Goal: Information Seeking & Learning: Learn about a topic

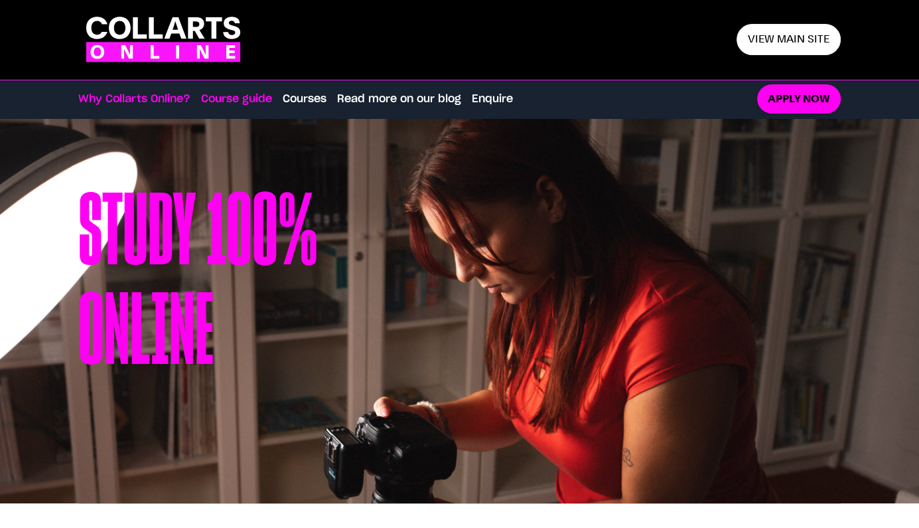
click at [247, 102] on link "Course guide" at bounding box center [236, 99] width 71 height 16
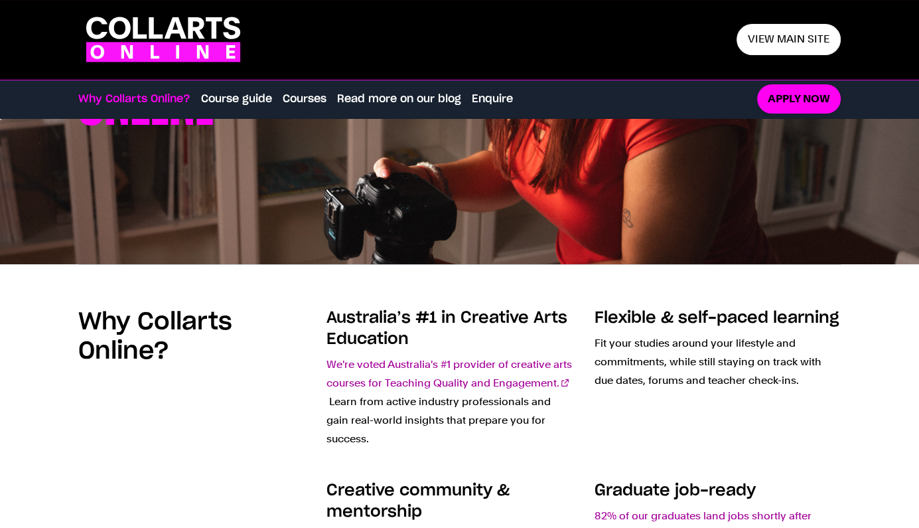
scroll to position [280, 0]
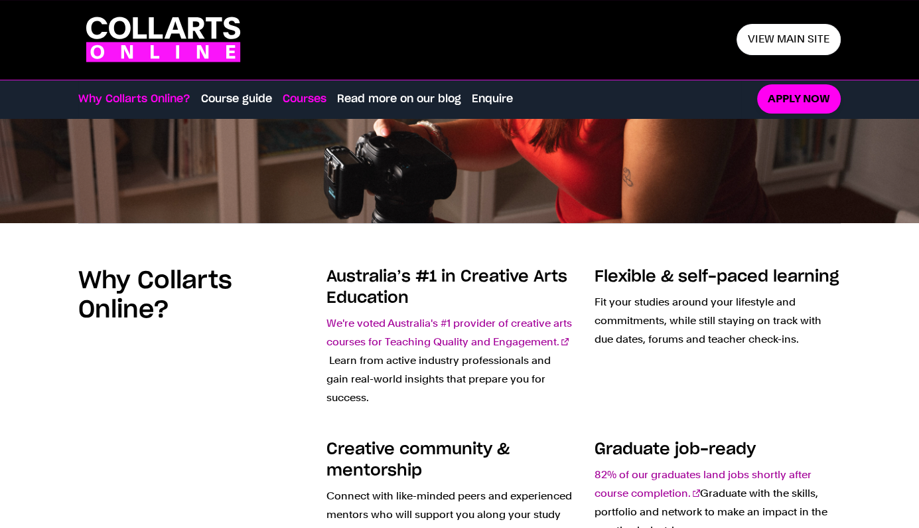
click at [297, 100] on link "Courses" at bounding box center [305, 99] width 44 height 16
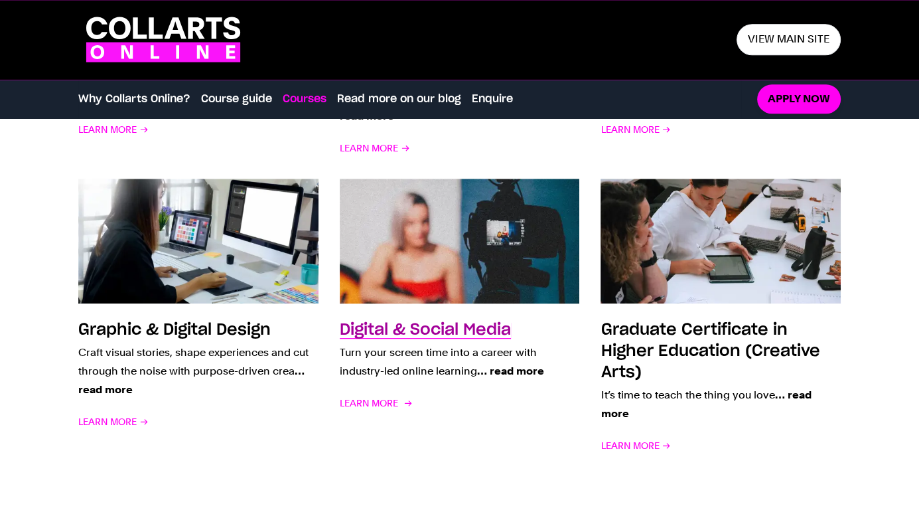
scroll to position [1290, 0]
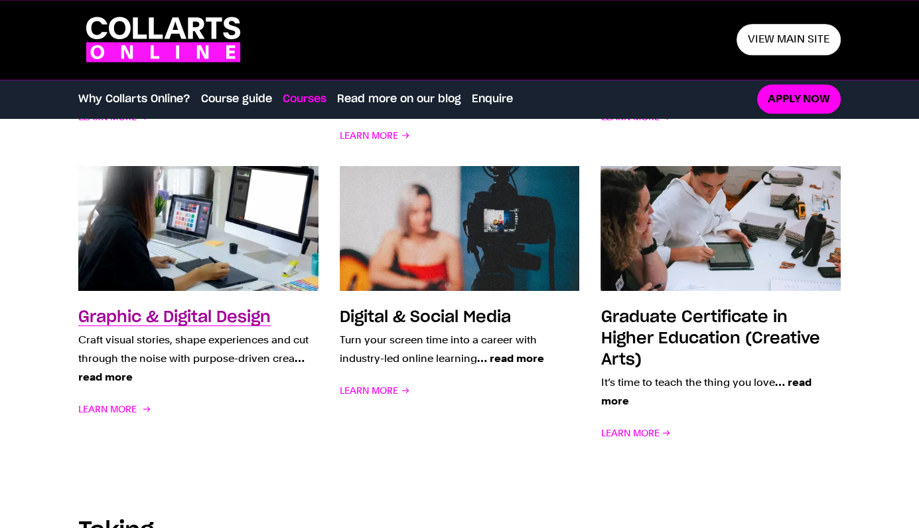
click at [217, 309] on h3 "Graphic & Digital Design" at bounding box center [174, 317] width 193 height 16
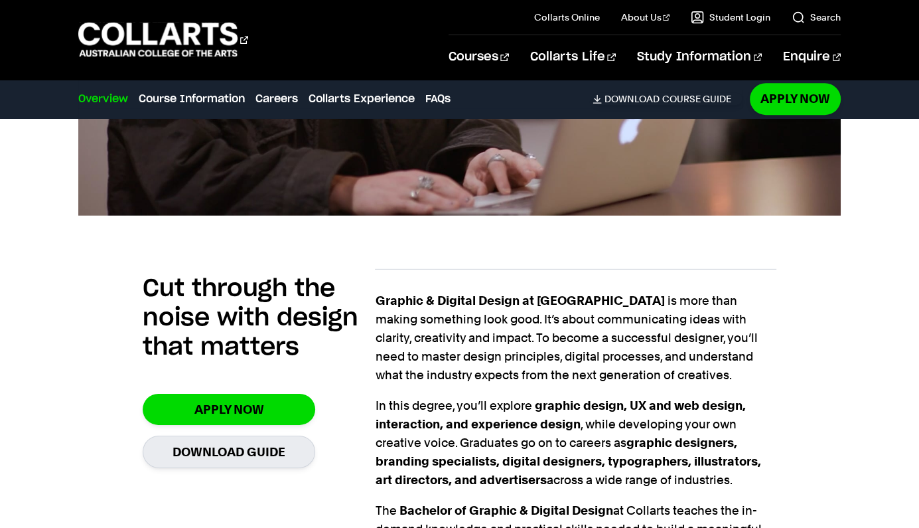
scroll to position [771, 0]
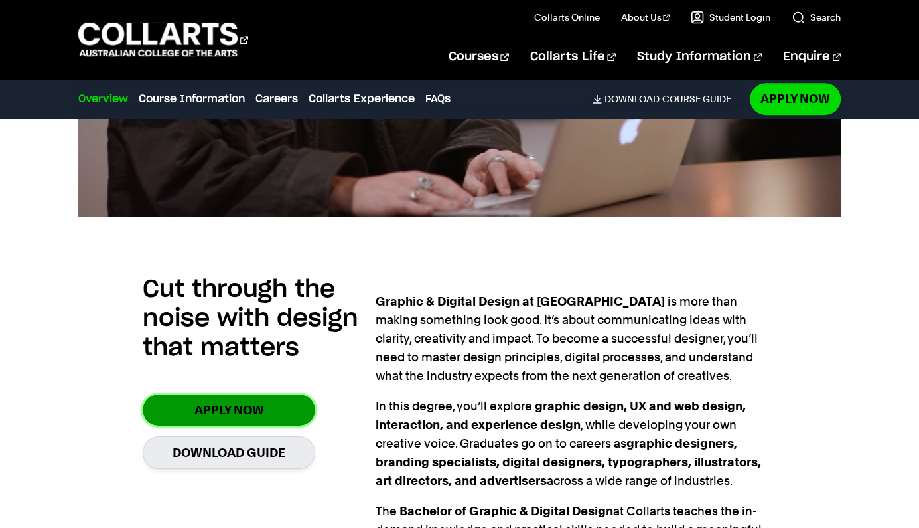
click at [258, 394] on link "Apply Now" at bounding box center [229, 409] width 173 height 31
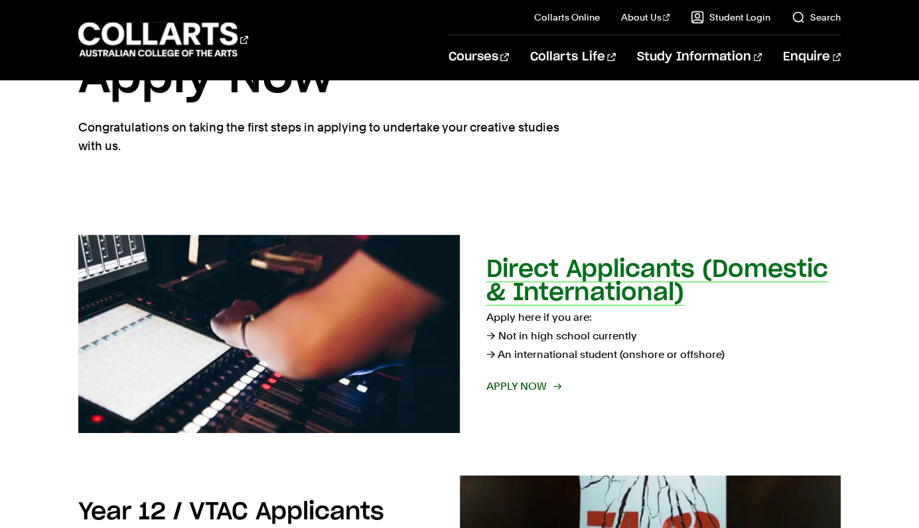
scroll to position [70, 0]
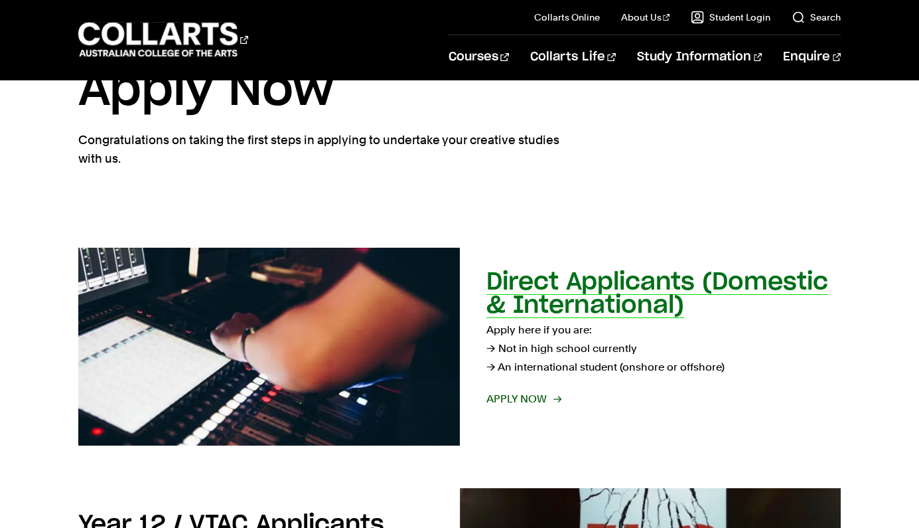
click at [583, 280] on h2 "Direct Applicants (Domestic & International)" at bounding box center [658, 293] width 342 height 47
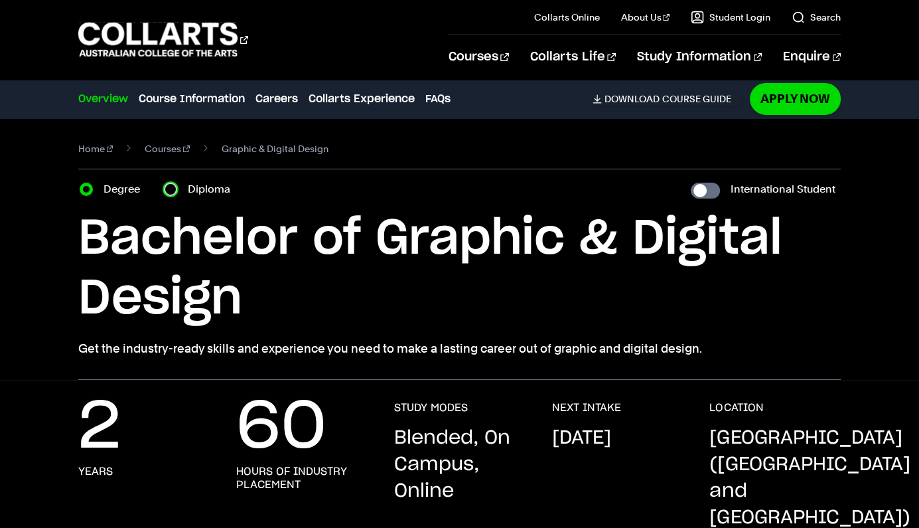
click at [167, 194] on input "Diploma" at bounding box center [170, 189] width 13 height 13
radio input "true"
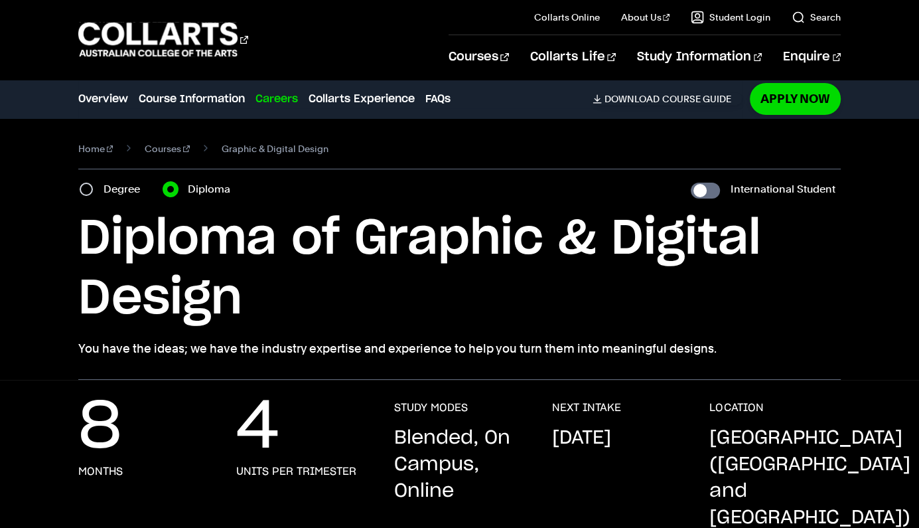
scroll to position [70, 0]
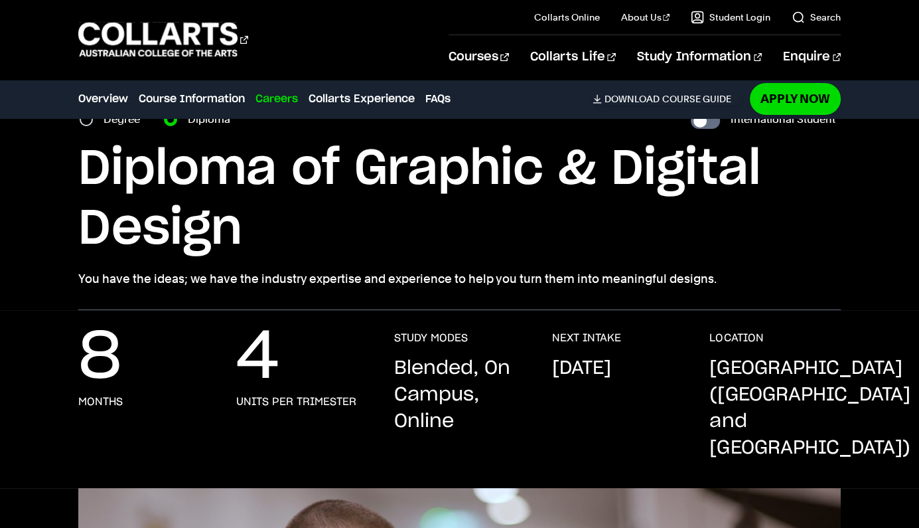
drag, startPoint x: 584, startPoint y: 369, endPoint x: 597, endPoint y: 398, distance: 32.4
click at [593, 382] on p "September 2025" at bounding box center [581, 368] width 59 height 27
click at [611, 382] on p "September 2025" at bounding box center [581, 368] width 59 height 27
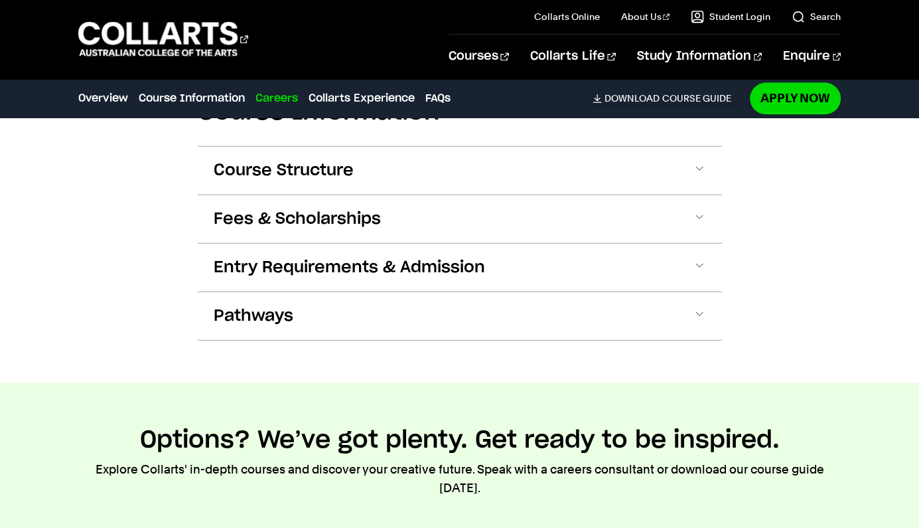
scroll to position [1542, 0]
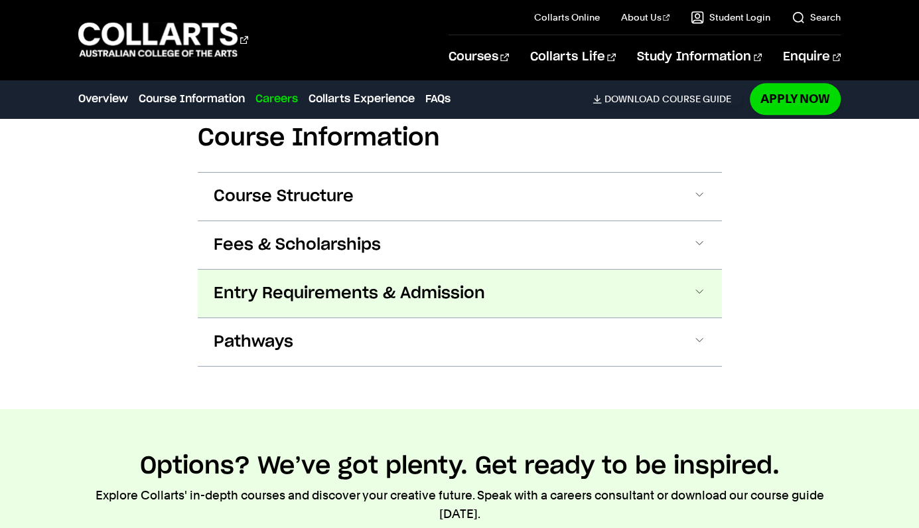
click at [532, 270] on button "Entry Requirements & Admission" at bounding box center [460, 294] width 524 height 48
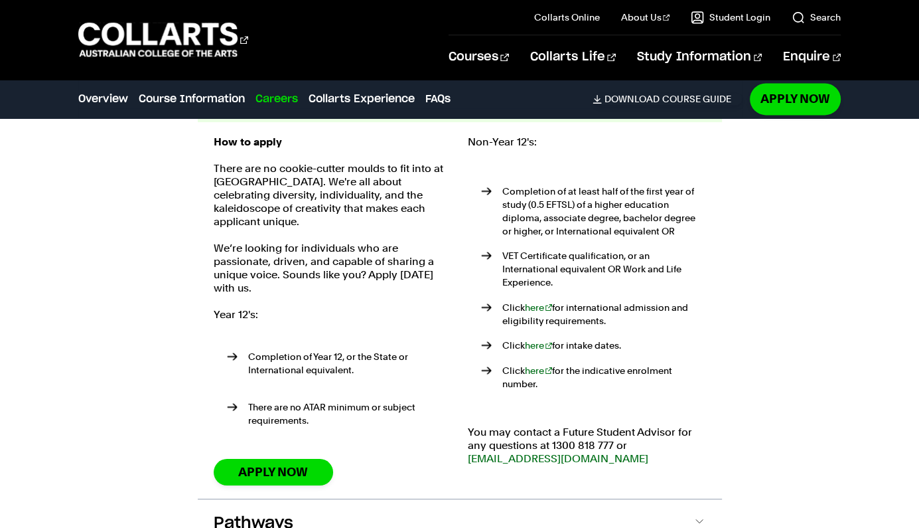
scroll to position [1665, 0]
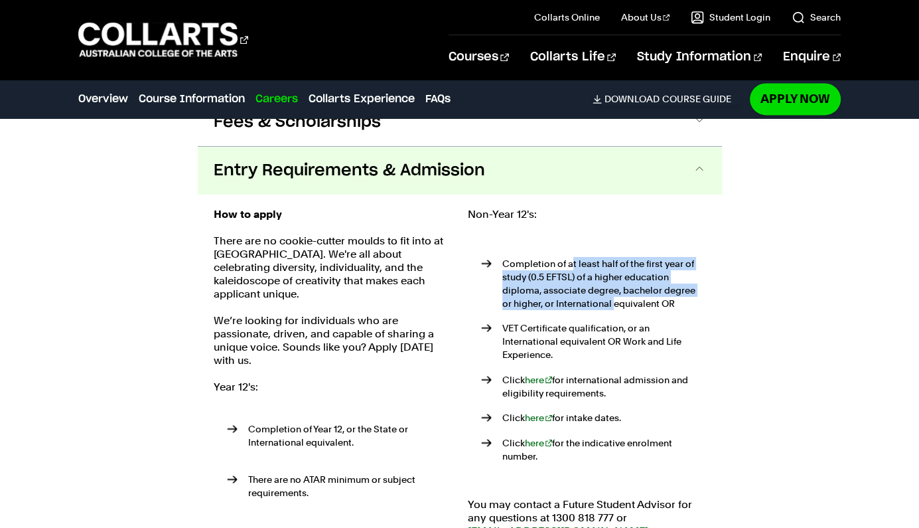
drag, startPoint x: 595, startPoint y: 254, endPoint x: 601, endPoint y: 274, distance: 21.6
click at [601, 274] on p "Completion of at least half of the first year of study (0.5 EFTSL) of a higher …" at bounding box center [605, 283] width 204 height 53
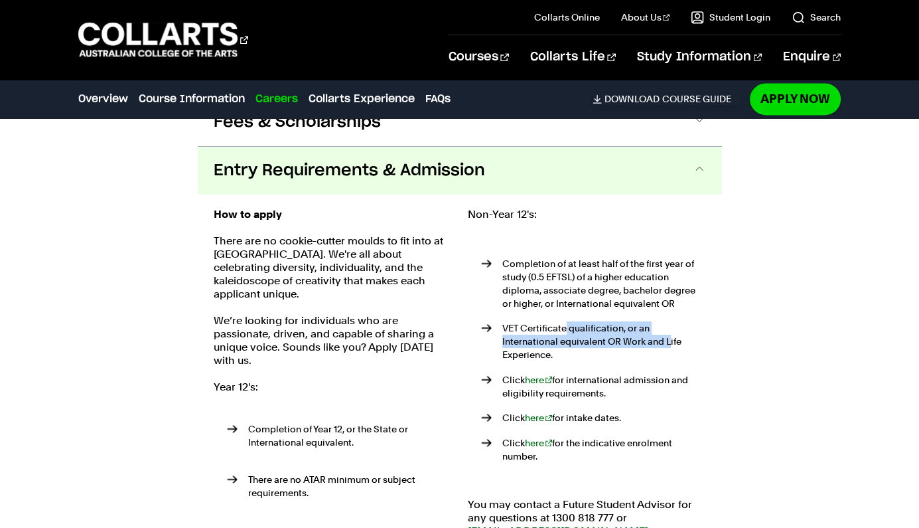
drag, startPoint x: 587, startPoint y: 307, endPoint x: 613, endPoint y: 317, distance: 27.7
click at [613, 321] on p "VET Certificate qualification, or an International equivalent OR Work and Life …" at bounding box center [605, 341] width 204 height 40
drag, startPoint x: 572, startPoint y: 339, endPoint x: 596, endPoint y: 344, distance: 24.5
click at [596, 373] on p "Click here for international admission and eligibility requirements." at bounding box center [605, 386] width 204 height 27
click at [540, 412] on link "here" at bounding box center [539, 417] width 28 height 11
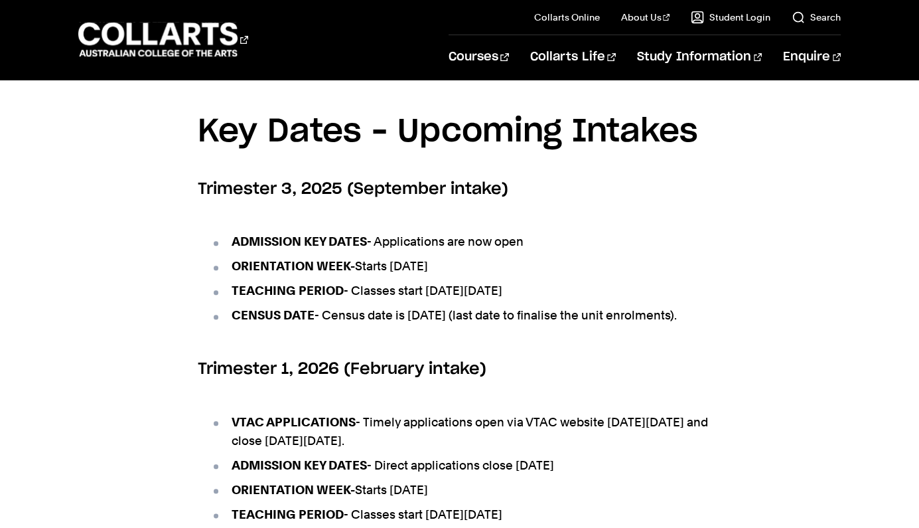
scroll to position [491, 0]
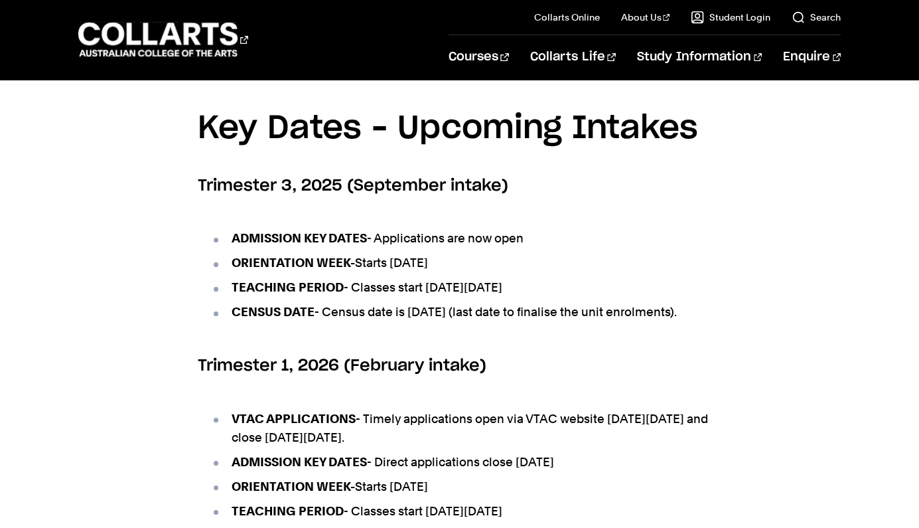
drag, startPoint x: 428, startPoint y: 264, endPoint x: 443, endPoint y: 270, distance: 16.2
click at [443, 270] on li "ORIENTATION WEEK- Starts [DATE]" at bounding box center [466, 263] width 511 height 19
drag, startPoint x: 408, startPoint y: 266, endPoint x: 424, endPoint y: 291, distance: 29.3
click at [424, 291] on ul "ADMISSION KEY DATES - Applications are now open ORIENTATION WEEK- Starts [DATE]…" at bounding box center [460, 274] width 524 height 125
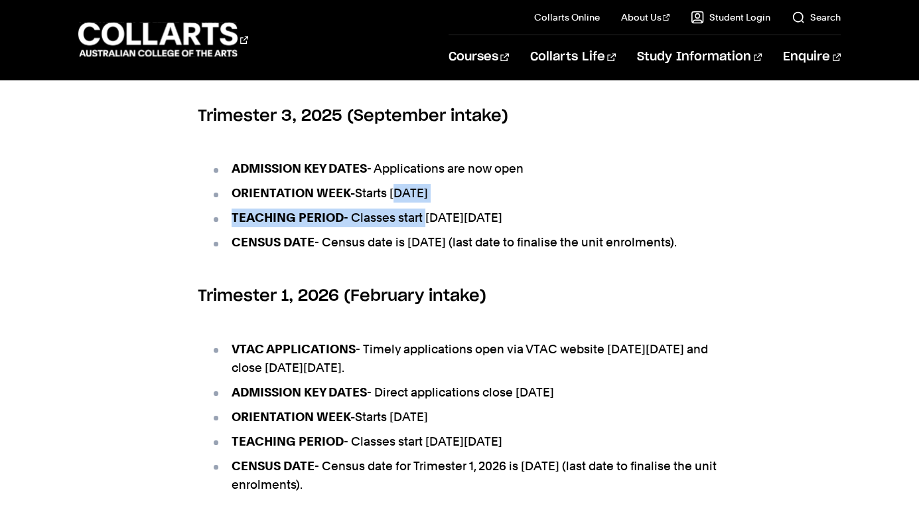
drag, startPoint x: 424, startPoint y: 242, endPoint x: 445, endPoint y: 264, distance: 31.5
click at [445, 252] on li "CENSUS DATE - Census date is [DATE] (last date to finalise the unit enrolments)." at bounding box center [466, 242] width 511 height 19
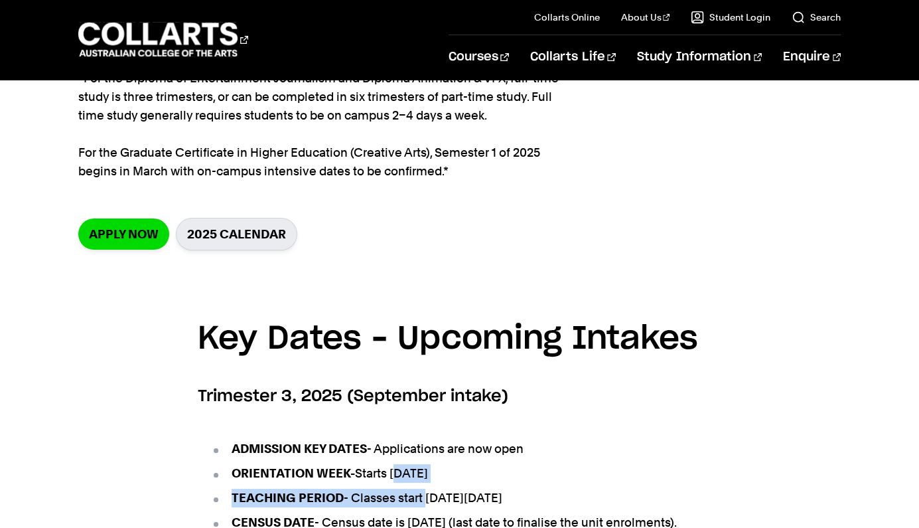
scroll to position [351, 0]
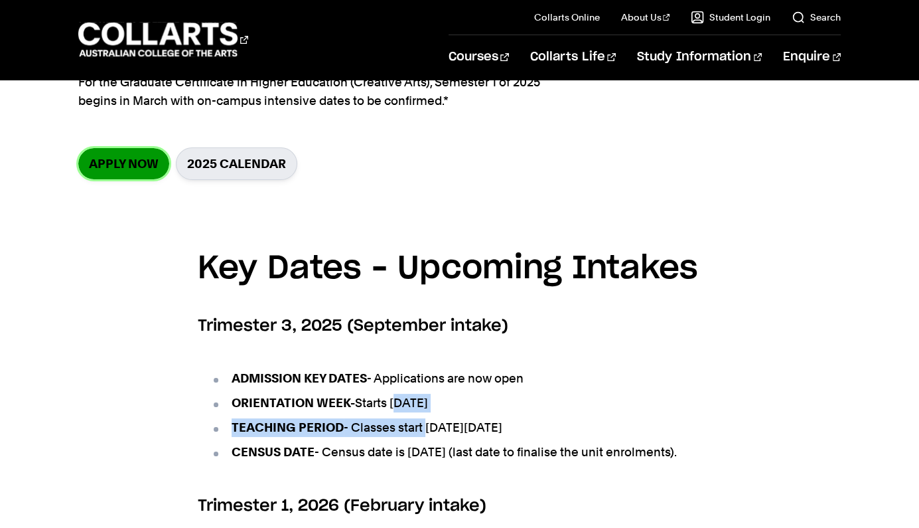
click at [126, 169] on link "Apply now" at bounding box center [123, 163] width 91 height 31
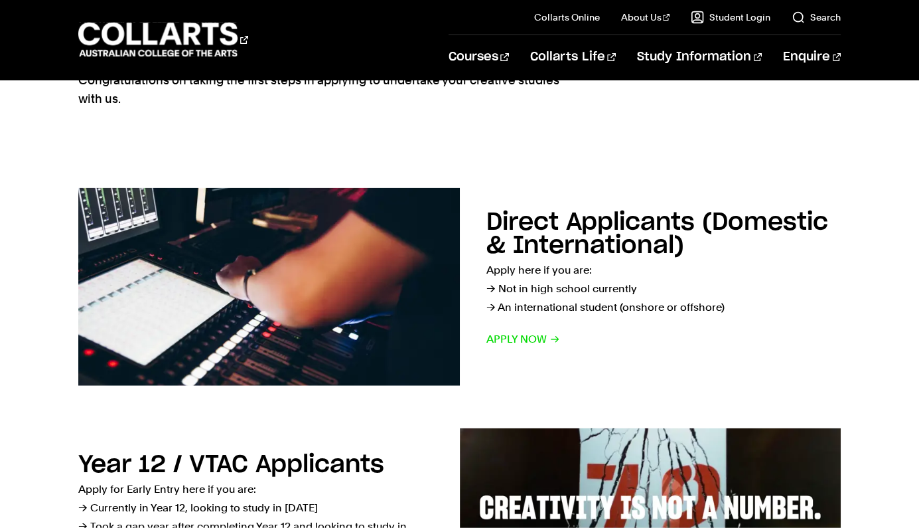
scroll to position [140, 0]
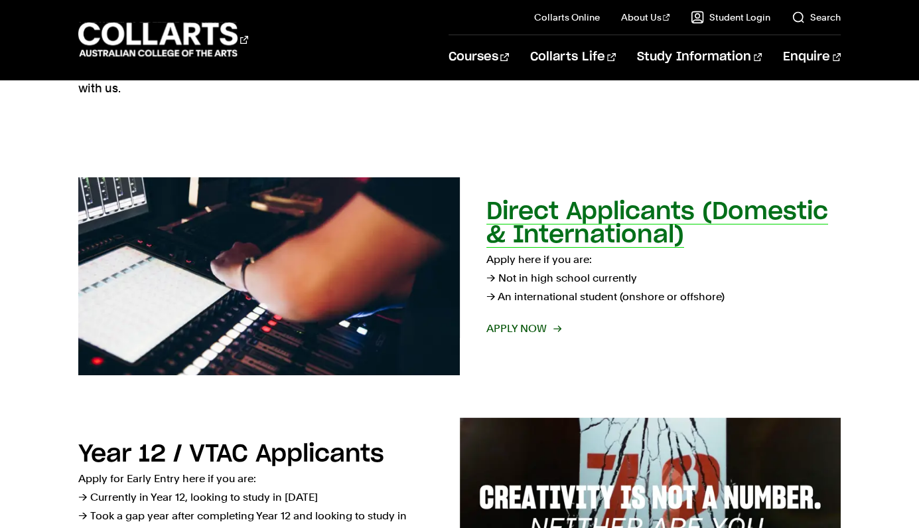
click at [519, 325] on span "Apply now" at bounding box center [524, 328] width 74 height 19
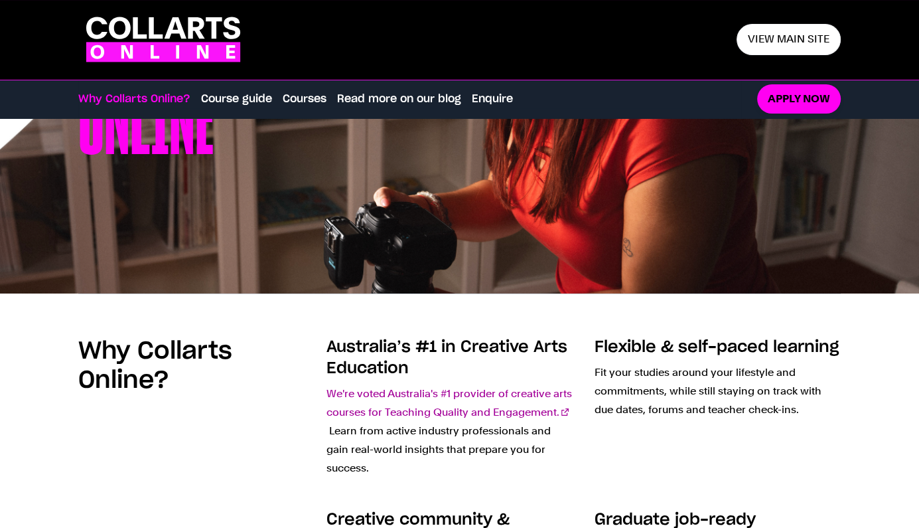
scroll to position [280, 0]
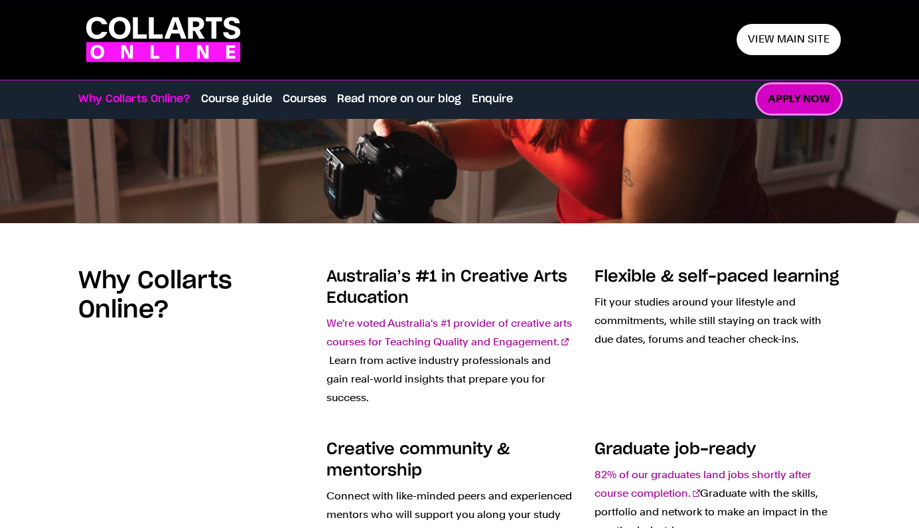
click at [836, 99] on link "Apply now" at bounding box center [799, 99] width 84 height 30
click at [312, 98] on link "Courses" at bounding box center [305, 99] width 44 height 16
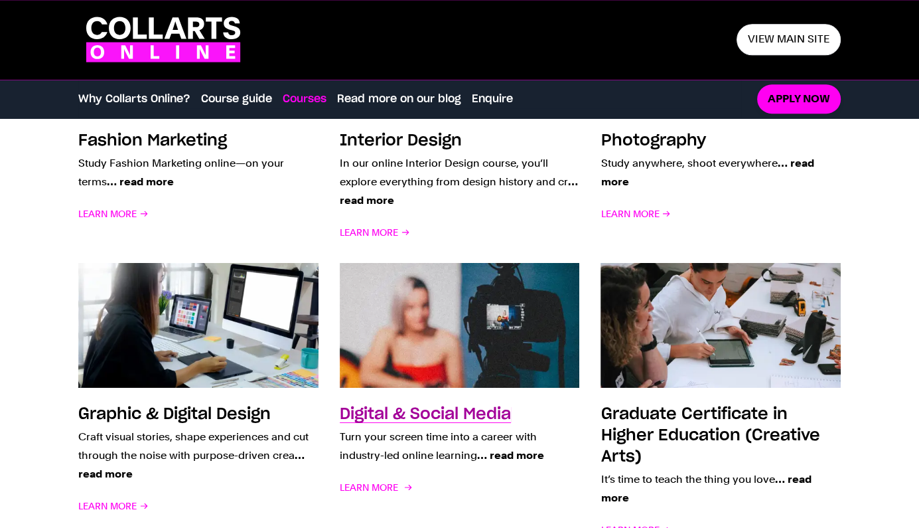
scroll to position [1220, 0]
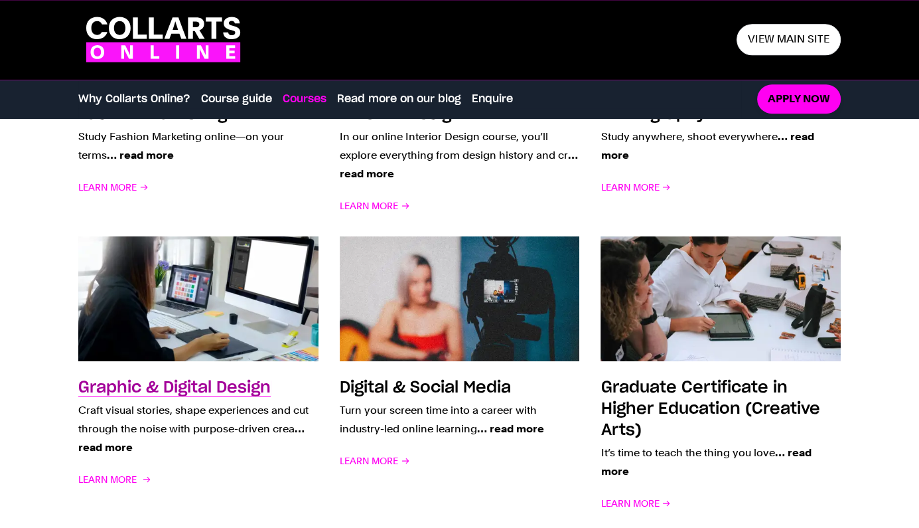
click at [216, 380] on h3 "Graphic & Digital Design" at bounding box center [174, 388] width 193 height 16
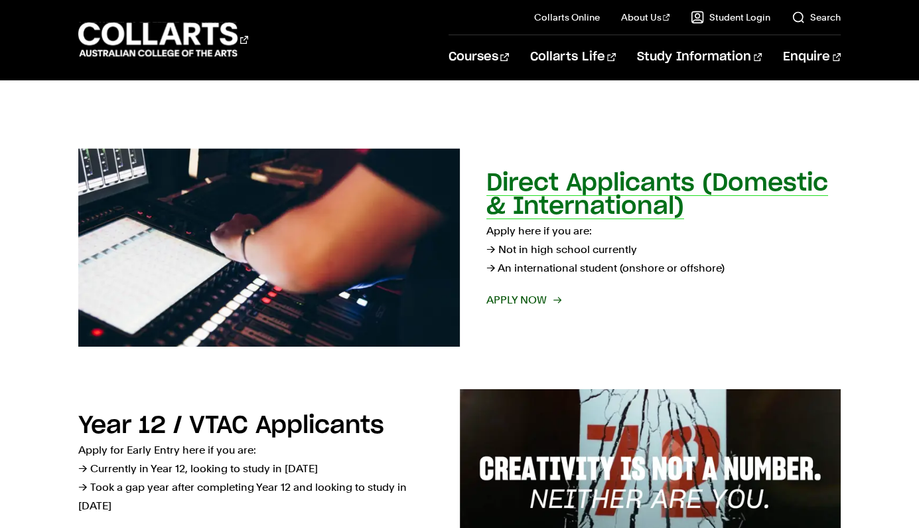
scroll to position [140, 0]
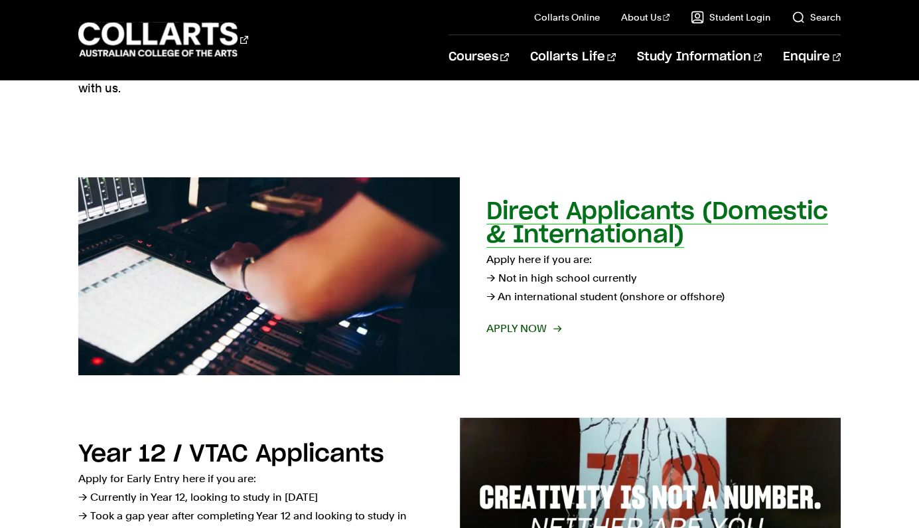
click at [509, 334] on span "Apply now" at bounding box center [524, 328] width 74 height 19
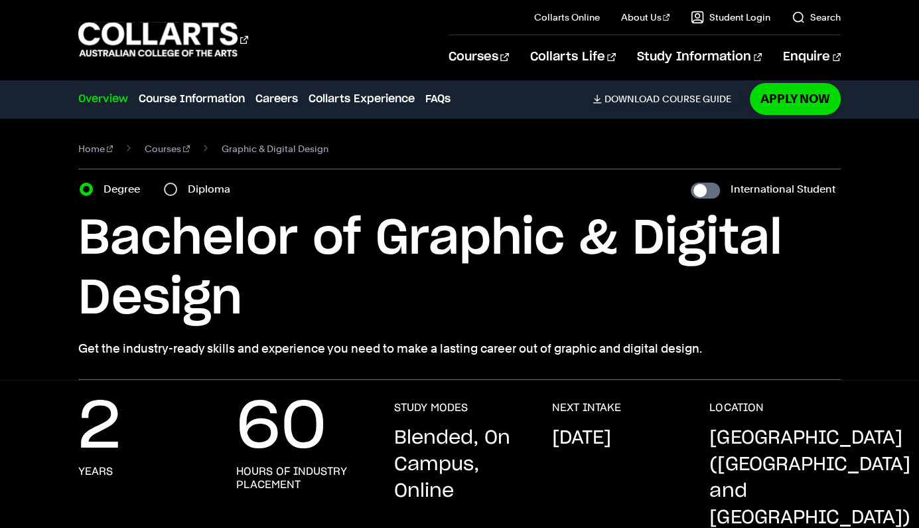
click at [202, 187] on label "Diploma" at bounding box center [213, 189] width 50 height 19
click at [177, 187] on input "Diploma" at bounding box center [170, 189] width 13 height 13
radio input "true"
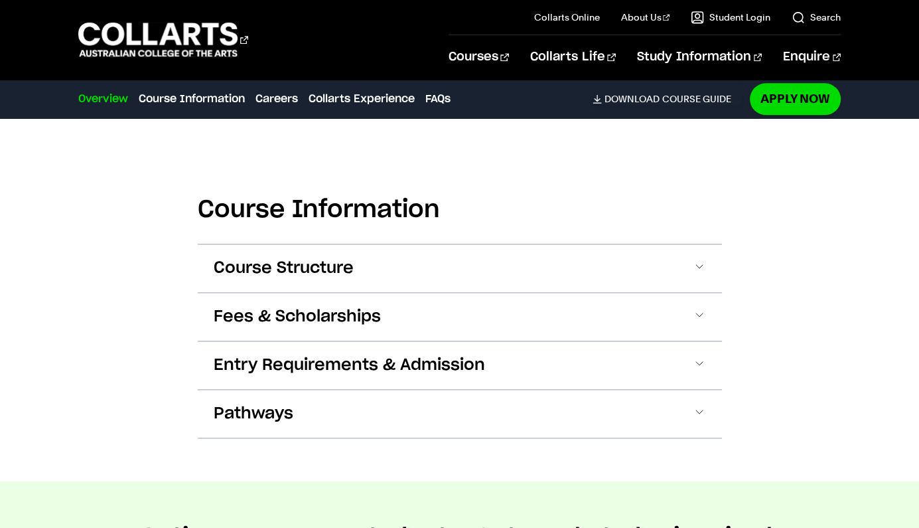
scroll to position [1542, 0]
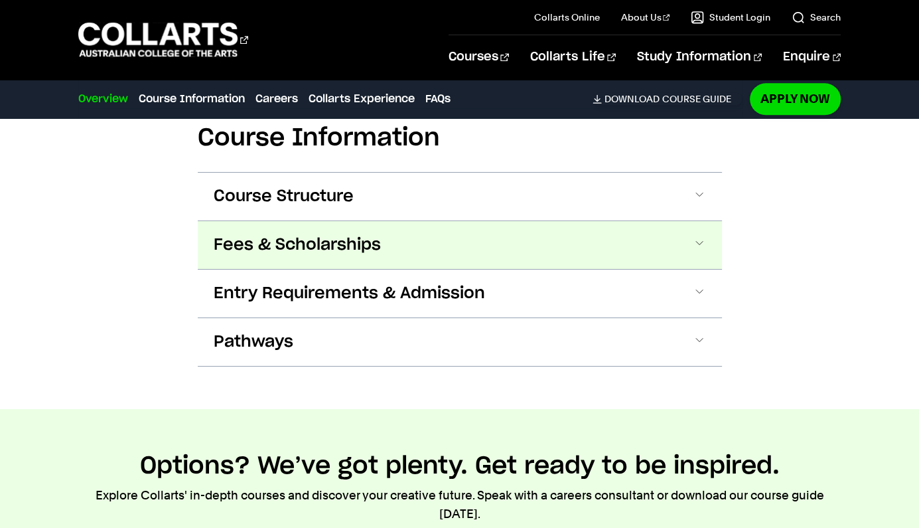
click at [418, 222] on button "Fees & Scholarships" at bounding box center [460, 245] width 524 height 48
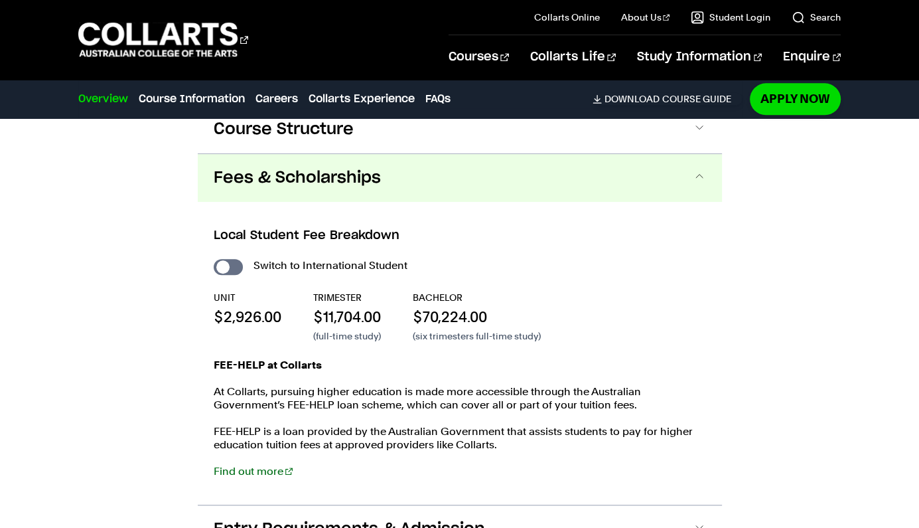
scroll to position [1616, 0]
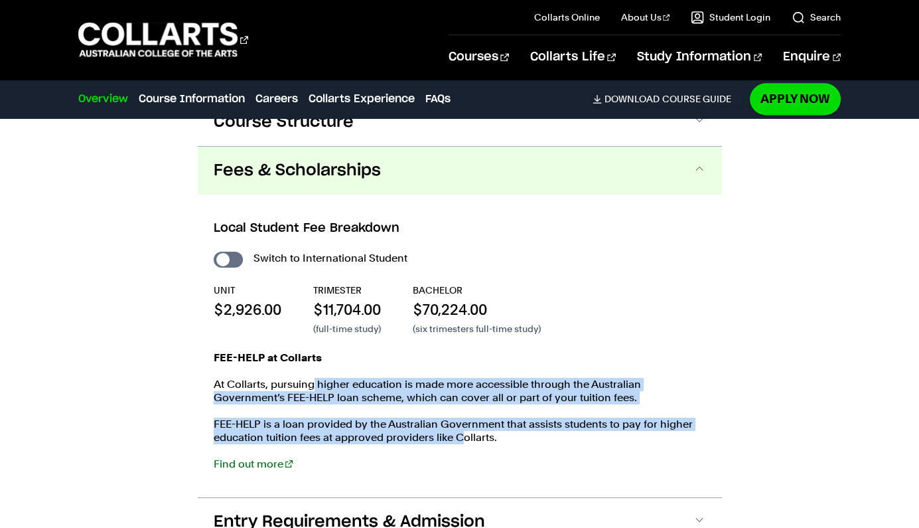
drag, startPoint x: 313, startPoint y: 358, endPoint x: 461, endPoint y: 408, distance: 156.2
click at [461, 408] on div "FEE-HELP at Collarts At Collarts, pursuing higher education is made more access…" at bounding box center [460, 417] width 493 height 133
click at [396, 379] on div "FEE-HELP at Collarts At Collarts, pursuing higher education is made more access…" at bounding box center [460, 417] width 493 height 133
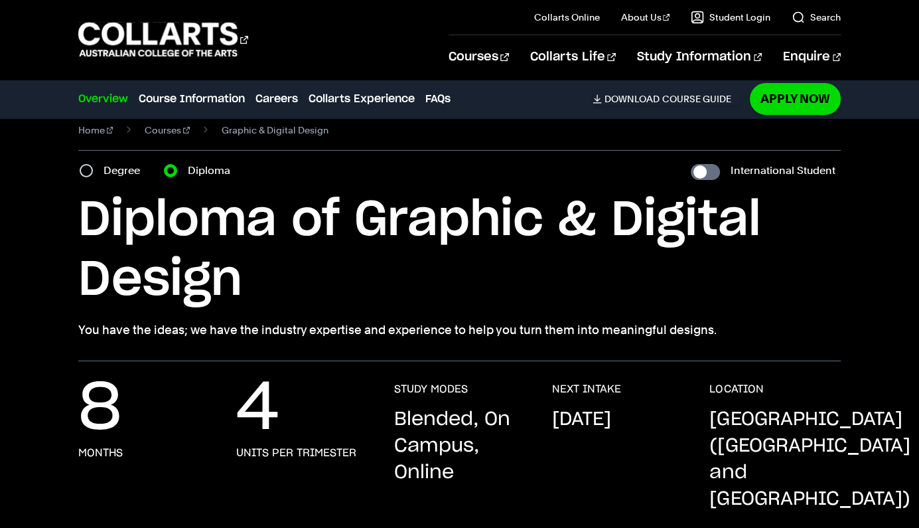
scroll to position [0, 0]
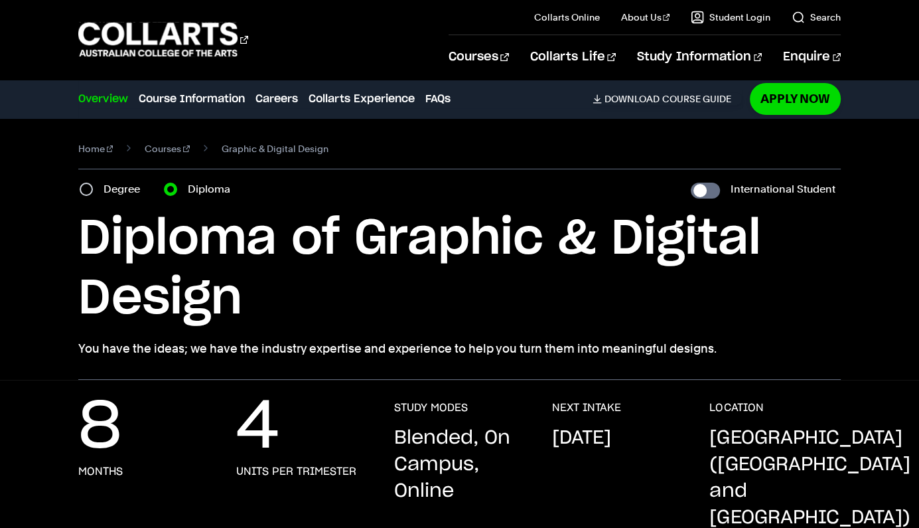
click at [121, 188] on label "Degree" at bounding box center [126, 189] width 44 height 19
click at [93, 188] on input "Degree" at bounding box center [86, 189] width 13 height 13
radio input "true"
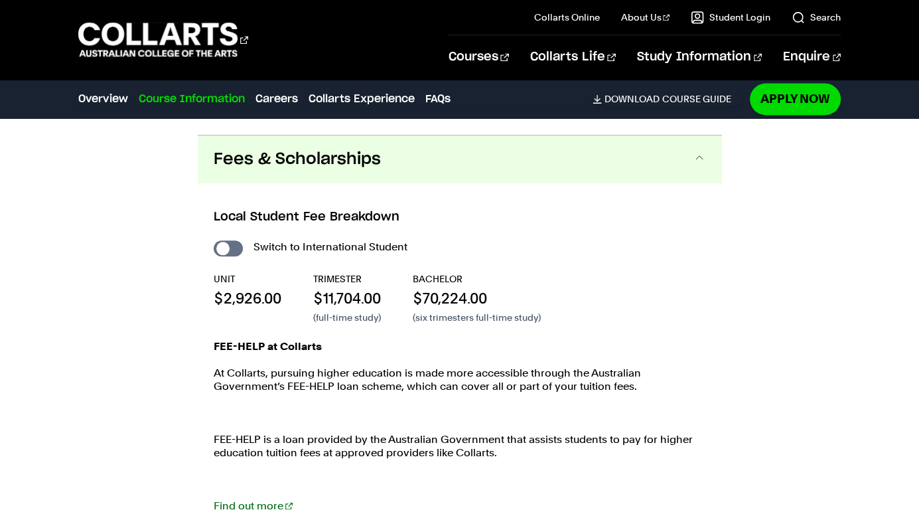
scroll to position [1753, 0]
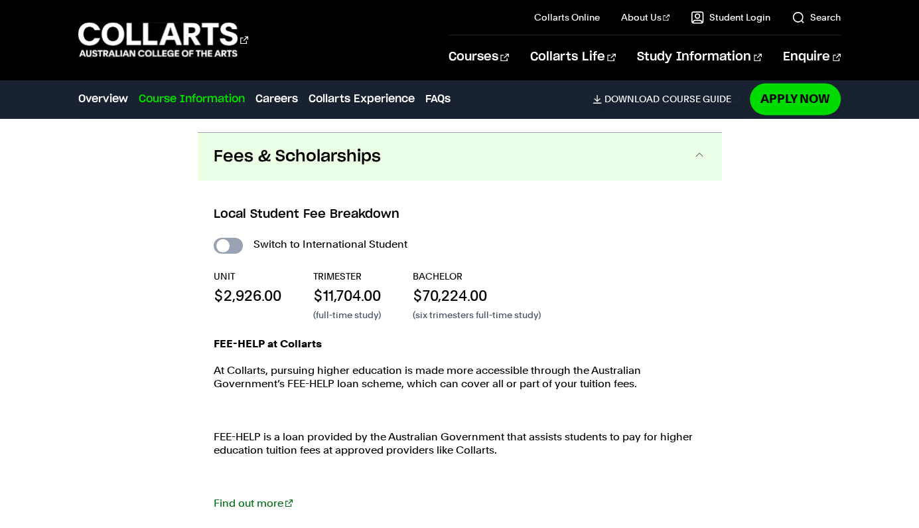
click at [238, 238] on input "International Student" at bounding box center [228, 246] width 29 height 16
checkbox input "true"
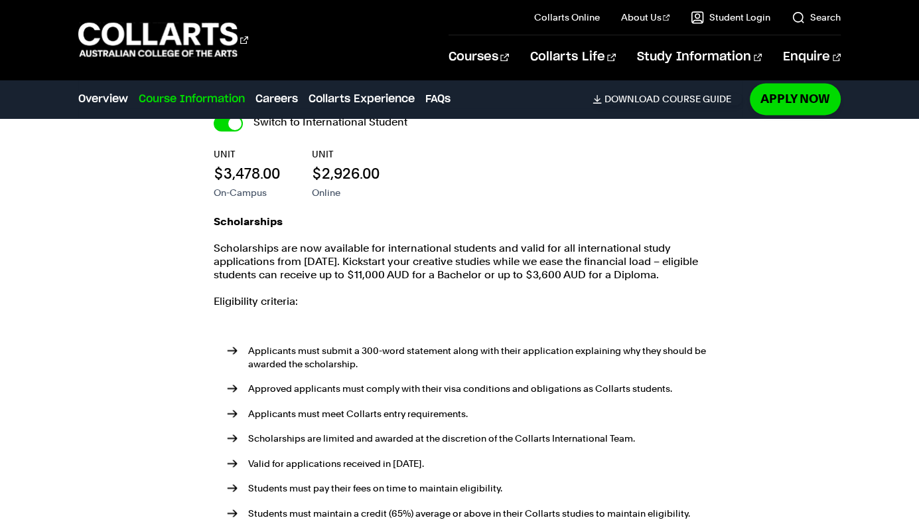
checkbox input "true"
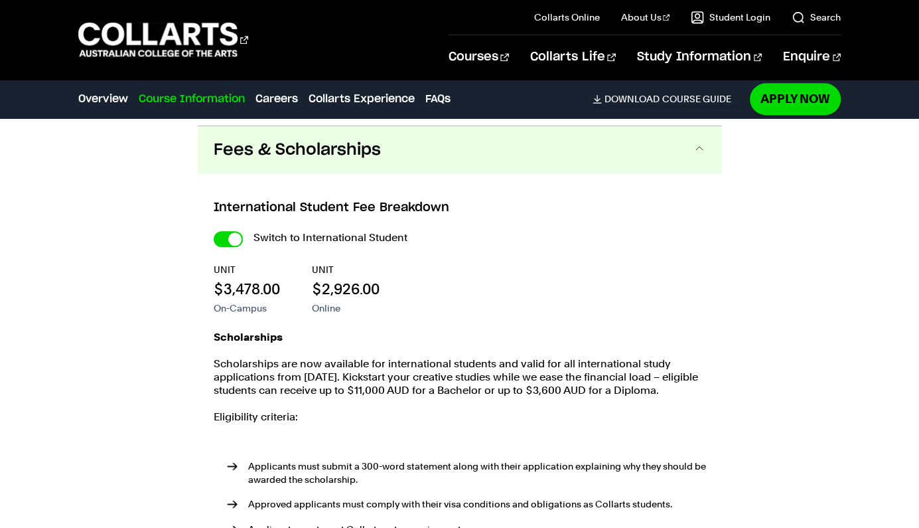
scroll to position [1612, 0]
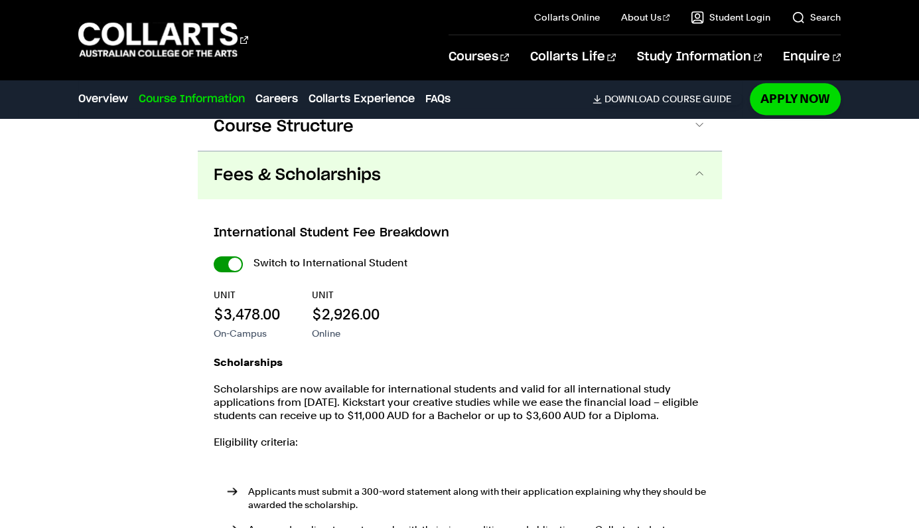
click at [226, 256] on input "International Student" at bounding box center [228, 264] width 29 height 16
checkbox input "false"
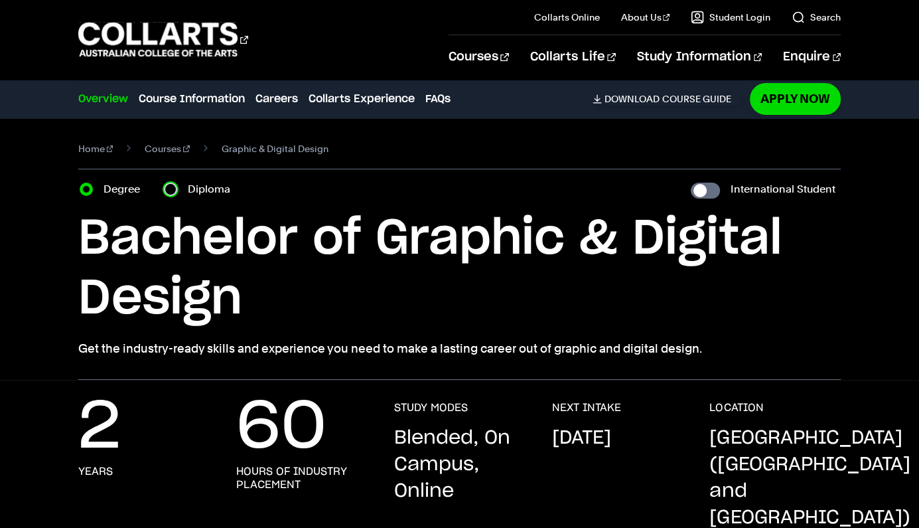
click at [172, 191] on input "Diploma" at bounding box center [170, 189] width 13 height 13
radio input "true"
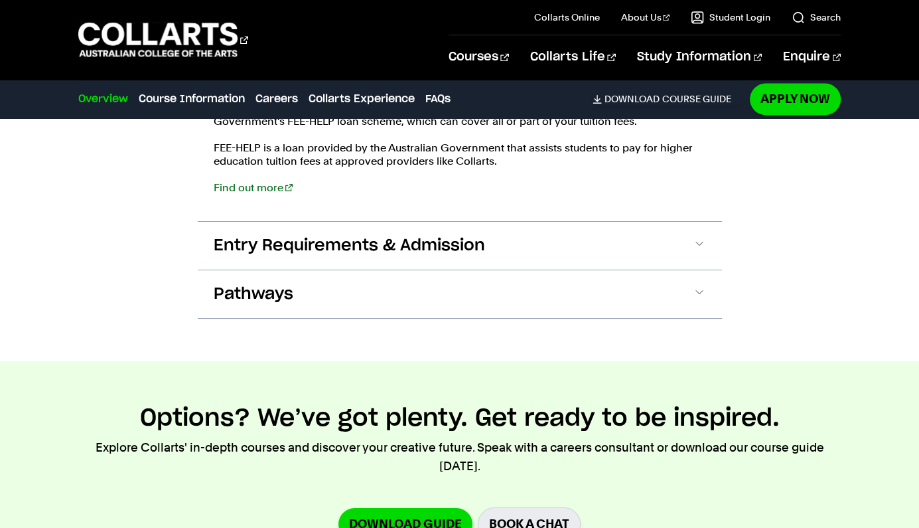
scroll to position [1822, 0]
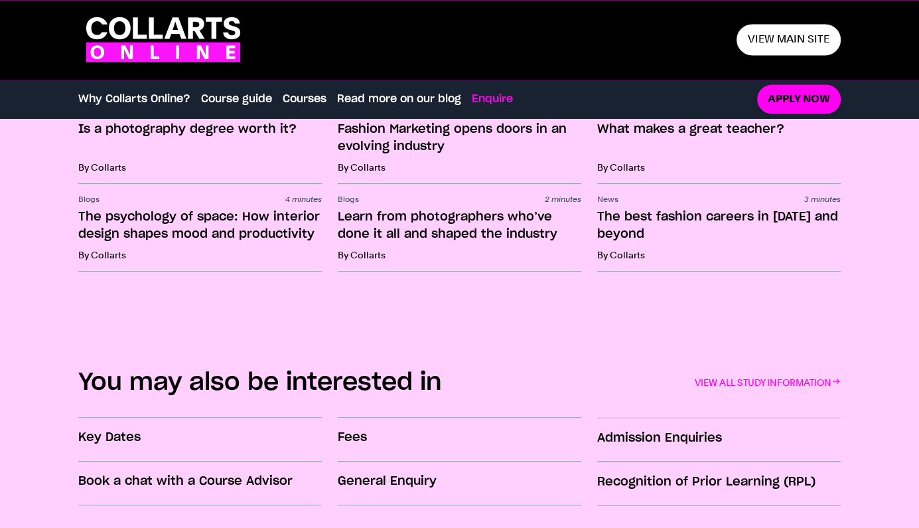
scroll to position [2171, 0]
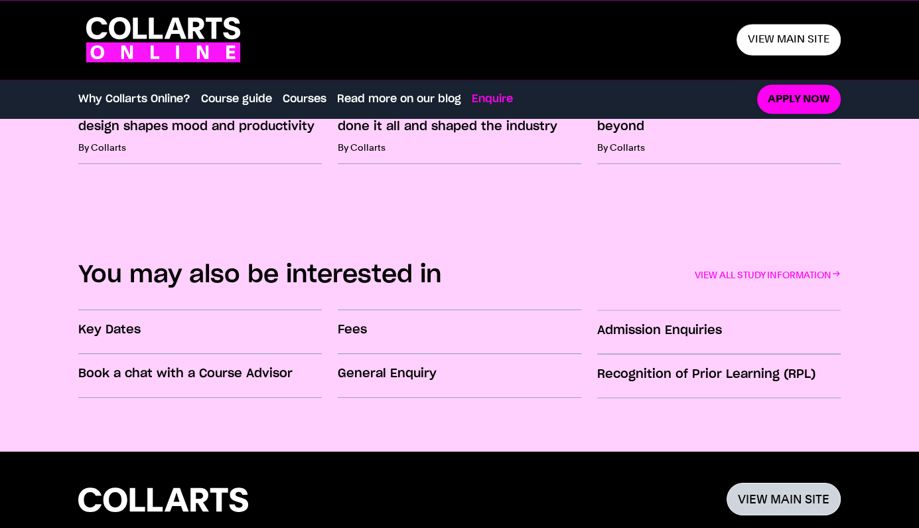
click at [786, 483] on link "VIEW MAIN SITE" at bounding box center [784, 499] width 114 height 33
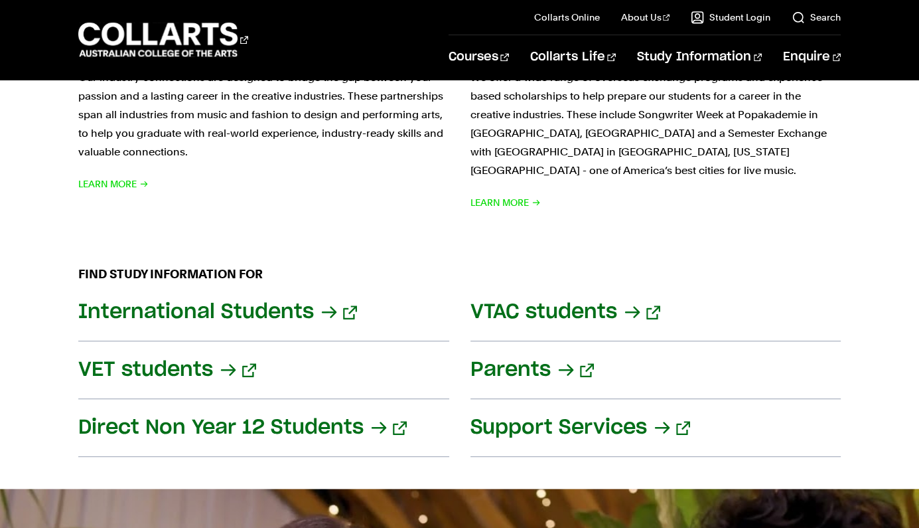
scroll to position [1612, 0]
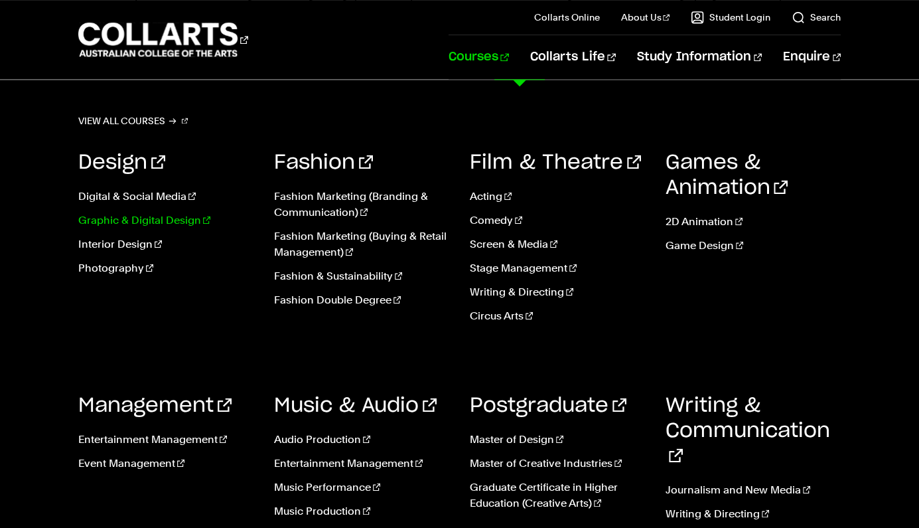
click at [164, 223] on link "Graphic & Digital Design" at bounding box center [166, 220] width 176 height 16
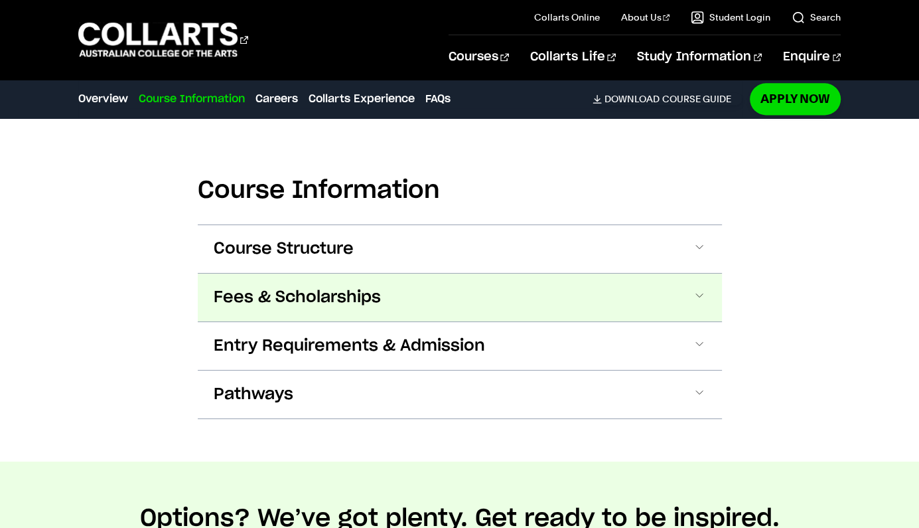
click at [380, 287] on span "Fees & Scholarships" at bounding box center [297, 297] width 167 height 21
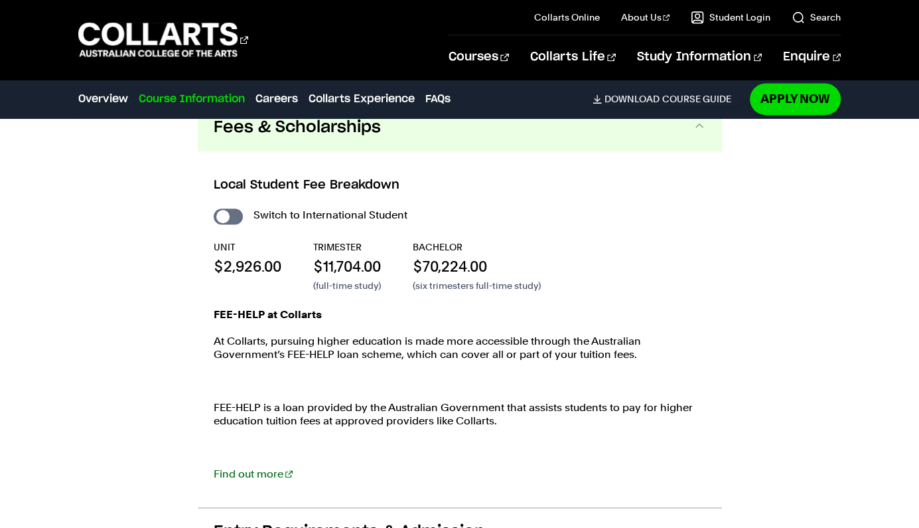
scroll to position [1808, 0]
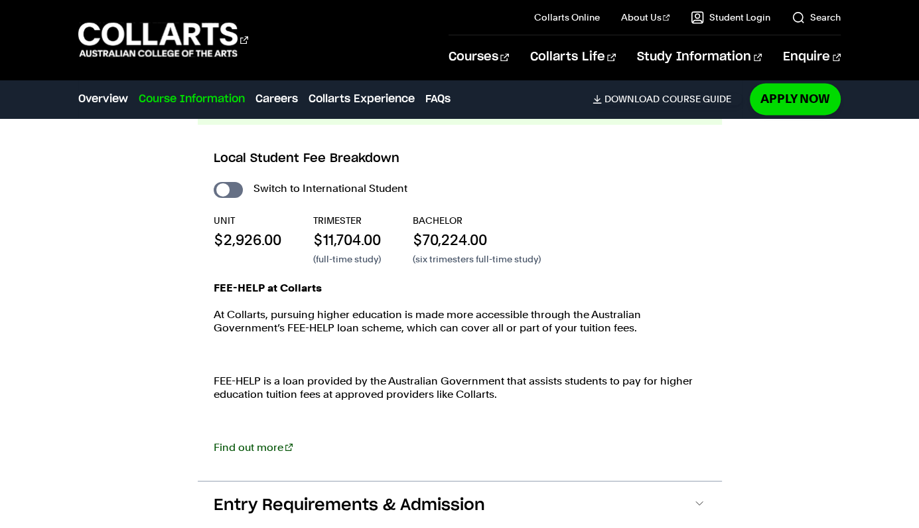
click at [269, 441] on link "Find out more" at bounding box center [253, 447] width 79 height 13
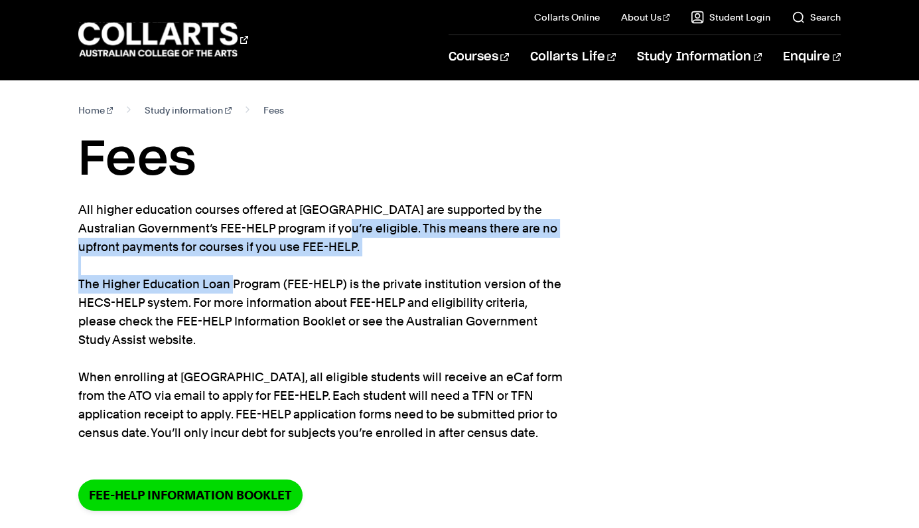
drag, startPoint x: 246, startPoint y: 230, endPoint x: 230, endPoint y: 288, distance: 60.1
click at [230, 288] on p "All higher education courses offered at [GEOGRAPHIC_DATA] are supported by the …" at bounding box center [320, 321] width 485 height 242
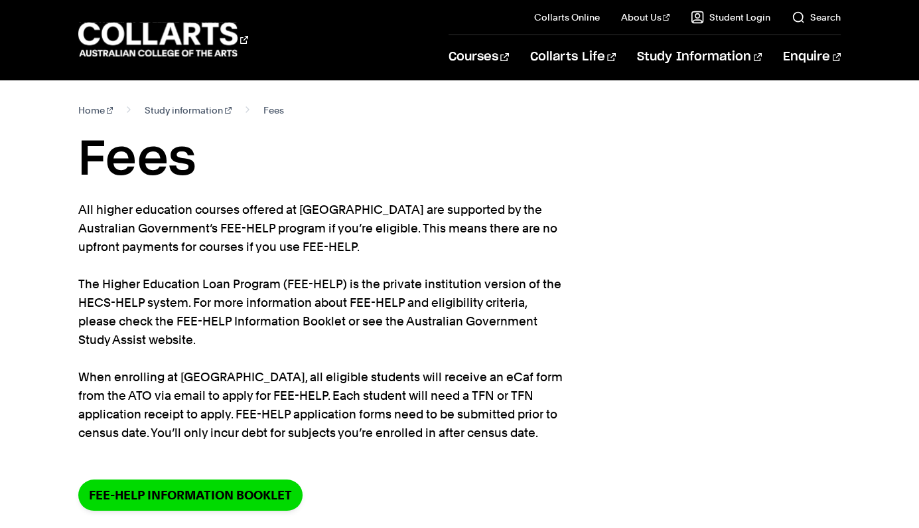
click at [252, 315] on p "All higher education courses offered at [GEOGRAPHIC_DATA] are supported by the …" at bounding box center [320, 321] width 485 height 242
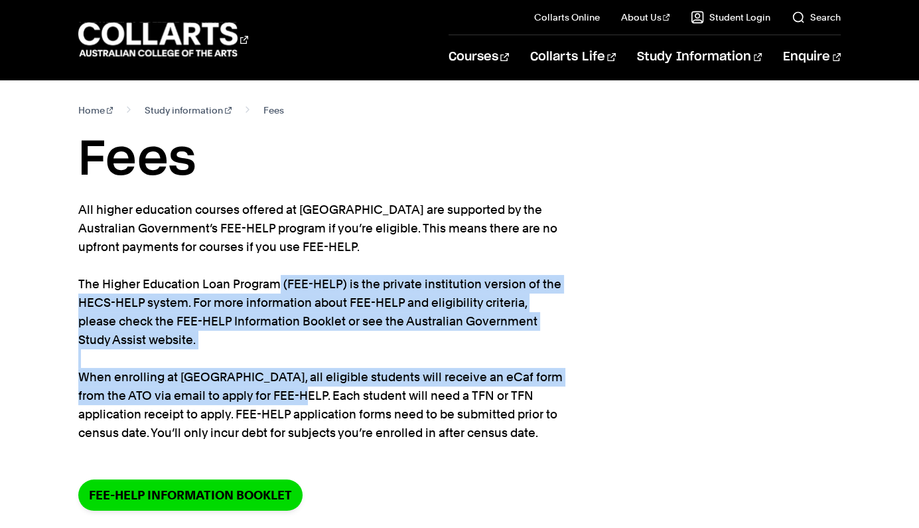
drag, startPoint x: 274, startPoint y: 288, endPoint x: 279, endPoint y: 392, distance: 103.7
click at [279, 392] on p "All higher education courses offered at [GEOGRAPHIC_DATA] are supported by the …" at bounding box center [320, 321] width 485 height 242
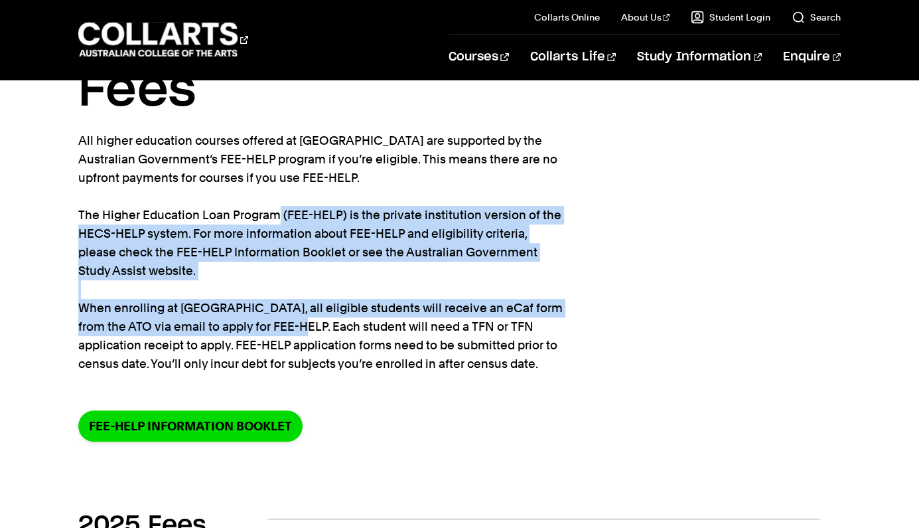
scroll to position [70, 0]
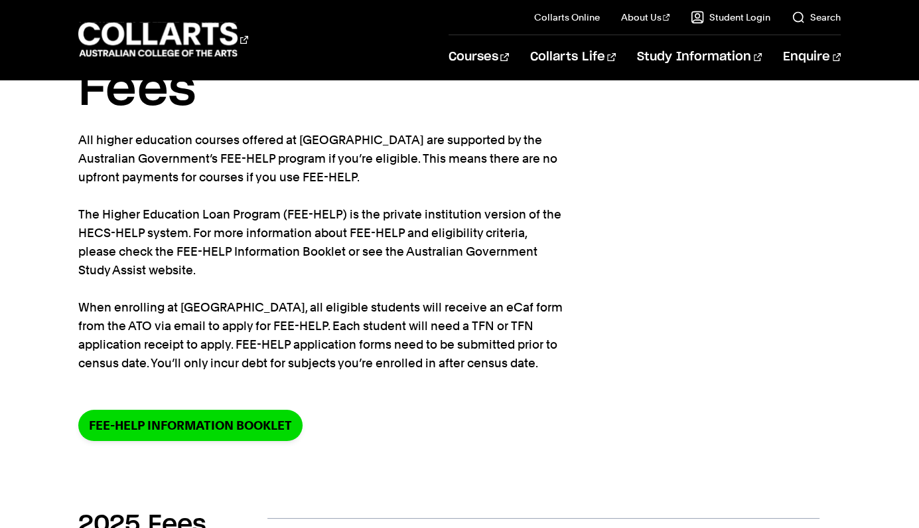
click at [312, 334] on p "All higher education courses offered at [GEOGRAPHIC_DATA] are supported by the …" at bounding box center [320, 252] width 485 height 242
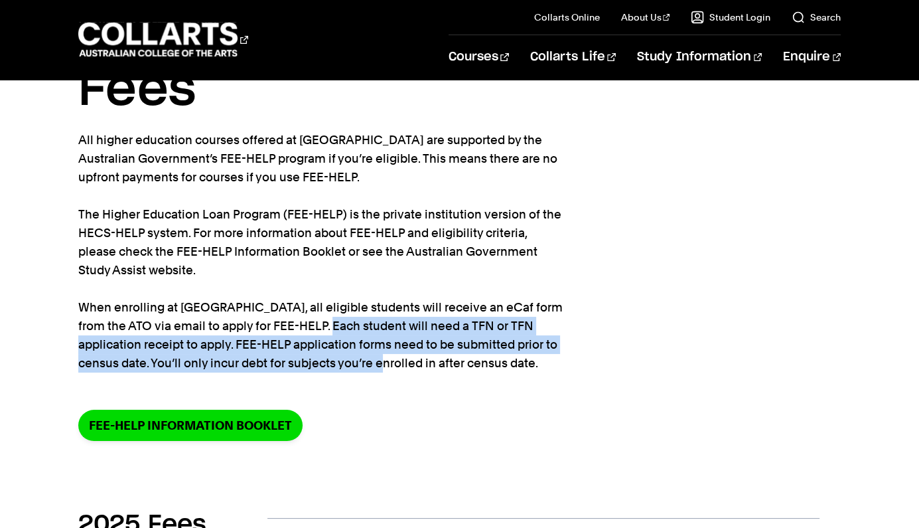
drag, startPoint x: 325, startPoint y: 341, endPoint x: 321, endPoint y: 367, distance: 26.3
click at [321, 367] on p "All higher education courses offered at [GEOGRAPHIC_DATA] are supported by the …" at bounding box center [320, 252] width 485 height 242
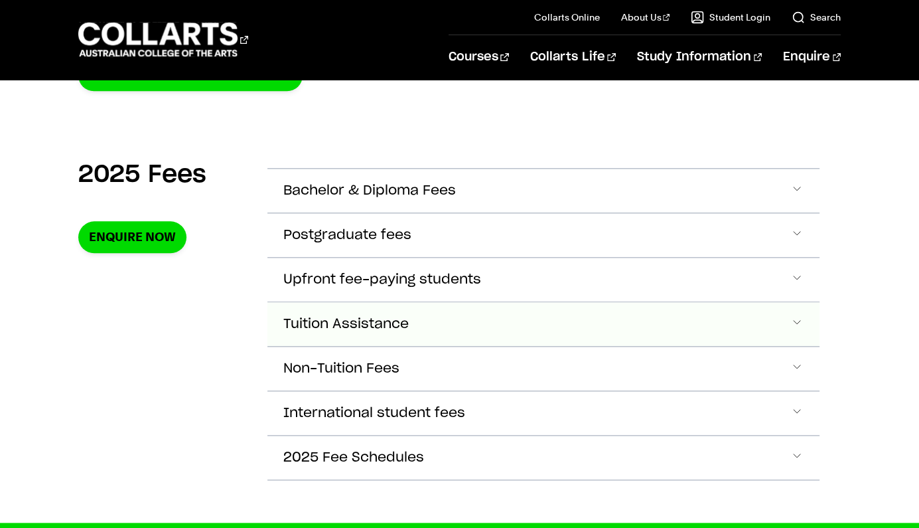
scroll to position [420, 0]
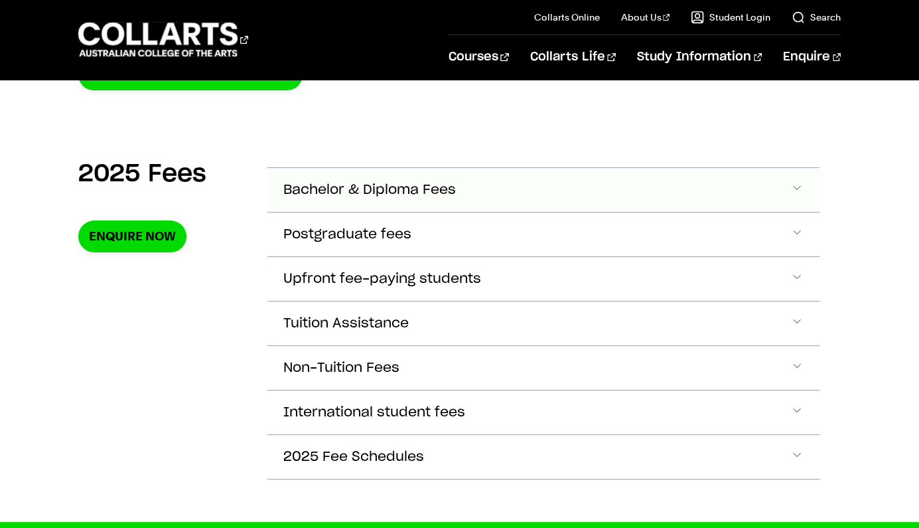
click at [412, 196] on span "Bachelor & Diploma Fees" at bounding box center [369, 190] width 173 height 15
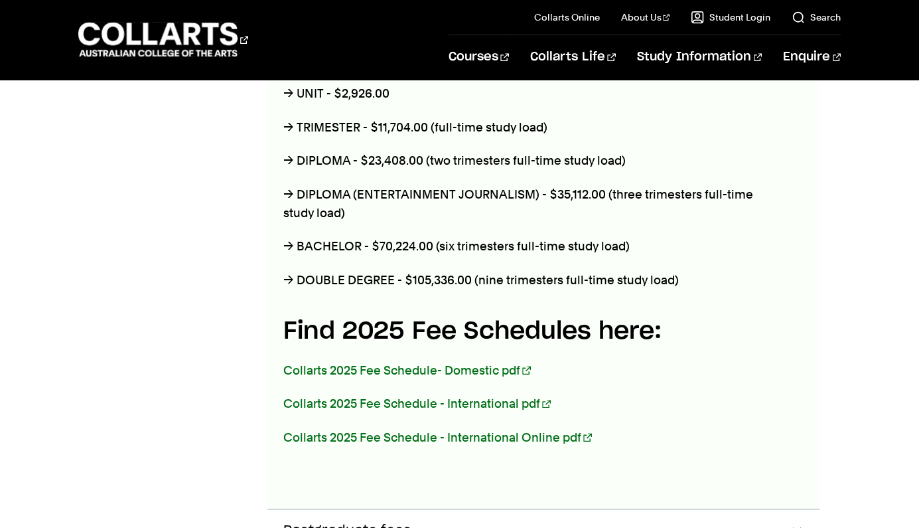
scroll to position [539, 0]
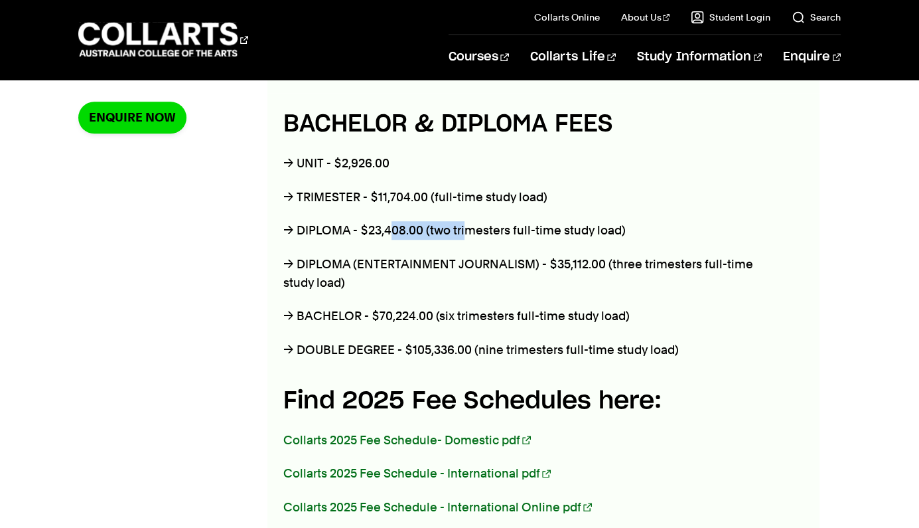
drag, startPoint x: 389, startPoint y: 233, endPoint x: 470, endPoint y: 229, distance: 81.1
click at [470, 229] on p "→ DIPLOMA - $23,408.00 (two trimesters full-time study load)" at bounding box center [529, 230] width 493 height 19
click at [522, 232] on p "→ DIPLOMA - $23,408.00 (two trimesters full-time study load)" at bounding box center [529, 230] width 493 height 19
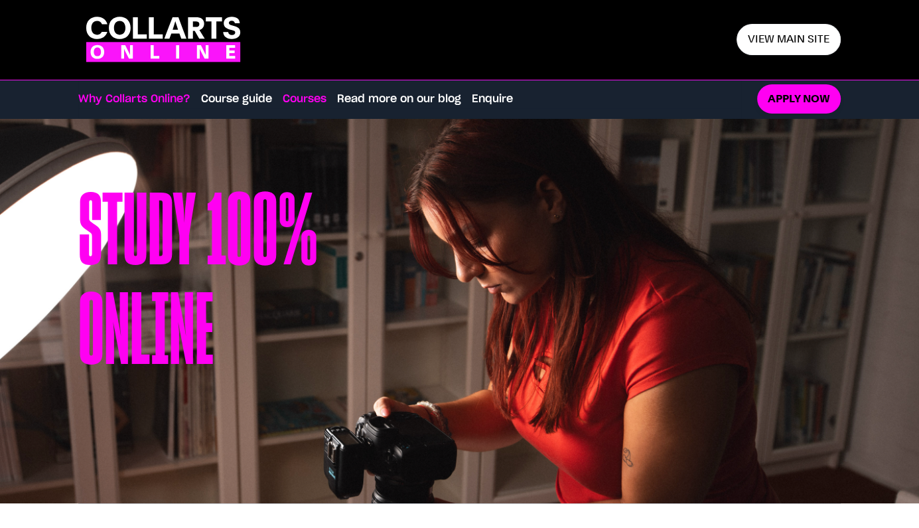
click at [295, 100] on link "Courses" at bounding box center [305, 99] width 44 height 16
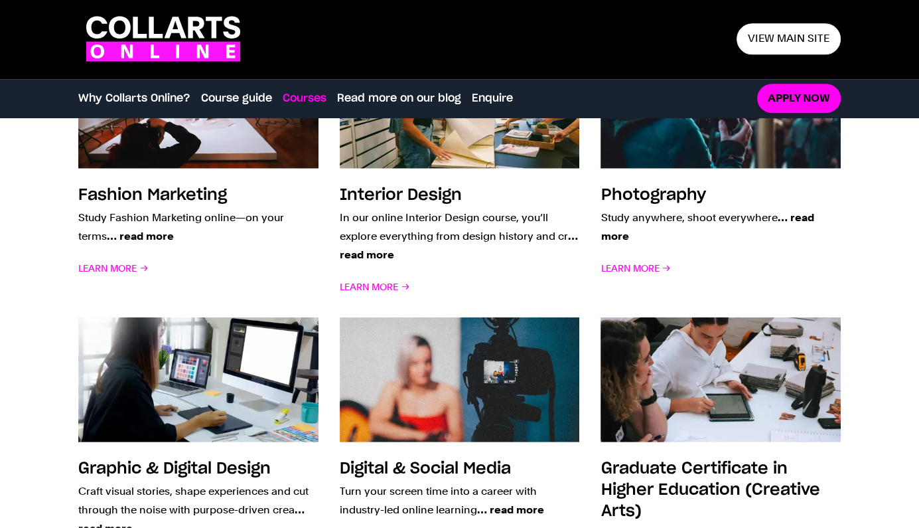
scroll to position [1080, 0]
